Goal: Navigation & Orientation: Find specific page/section

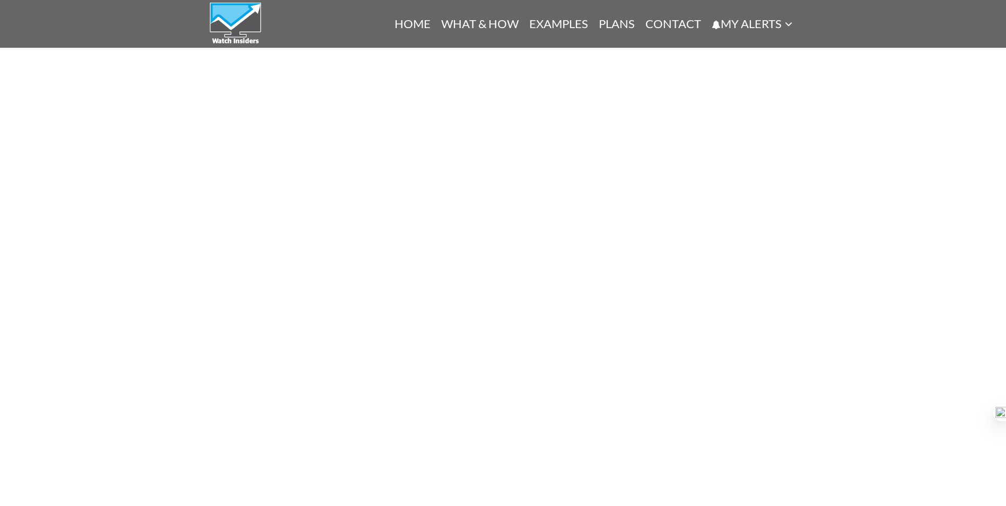
scroll to position [578, 0]
type input "shu"
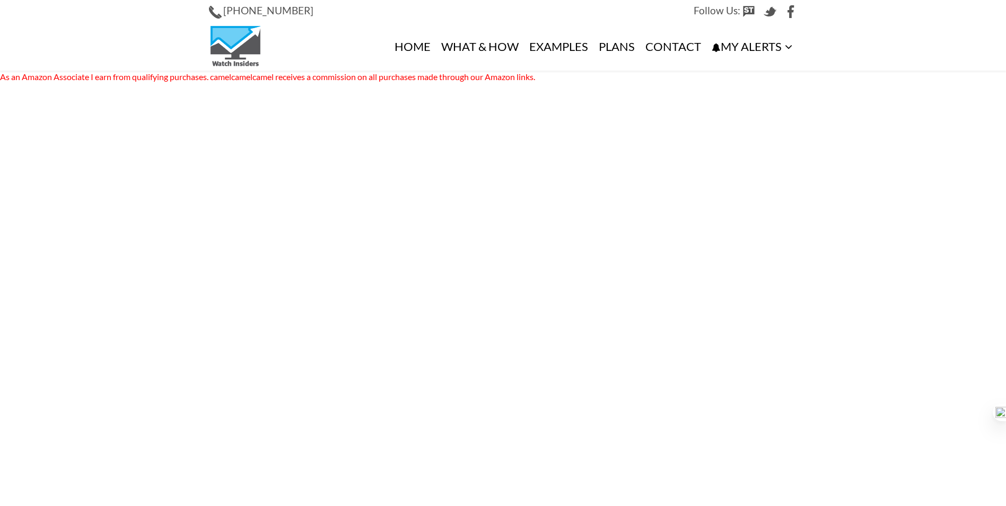
type input "shu"
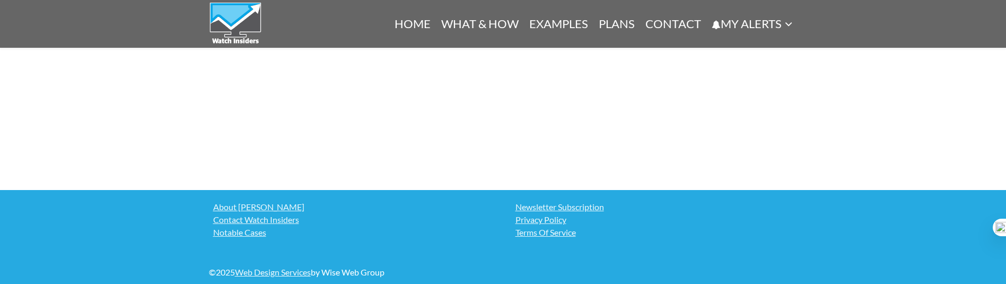
scroll to position [1104, 0]
